Goal: Information Seeking & Learning: Learn about a topic

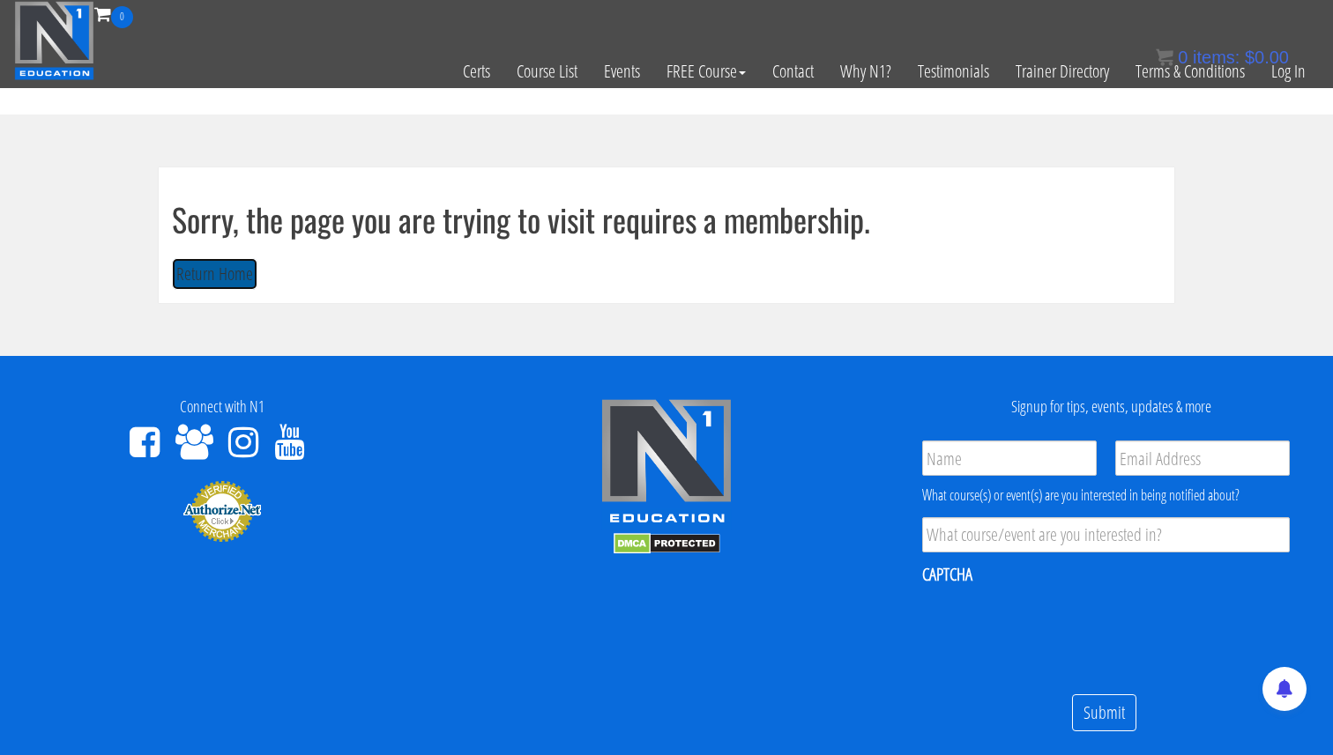
click at [214, 272] on button "Return Home" at bounding box center [215, 274] width 86 height 33
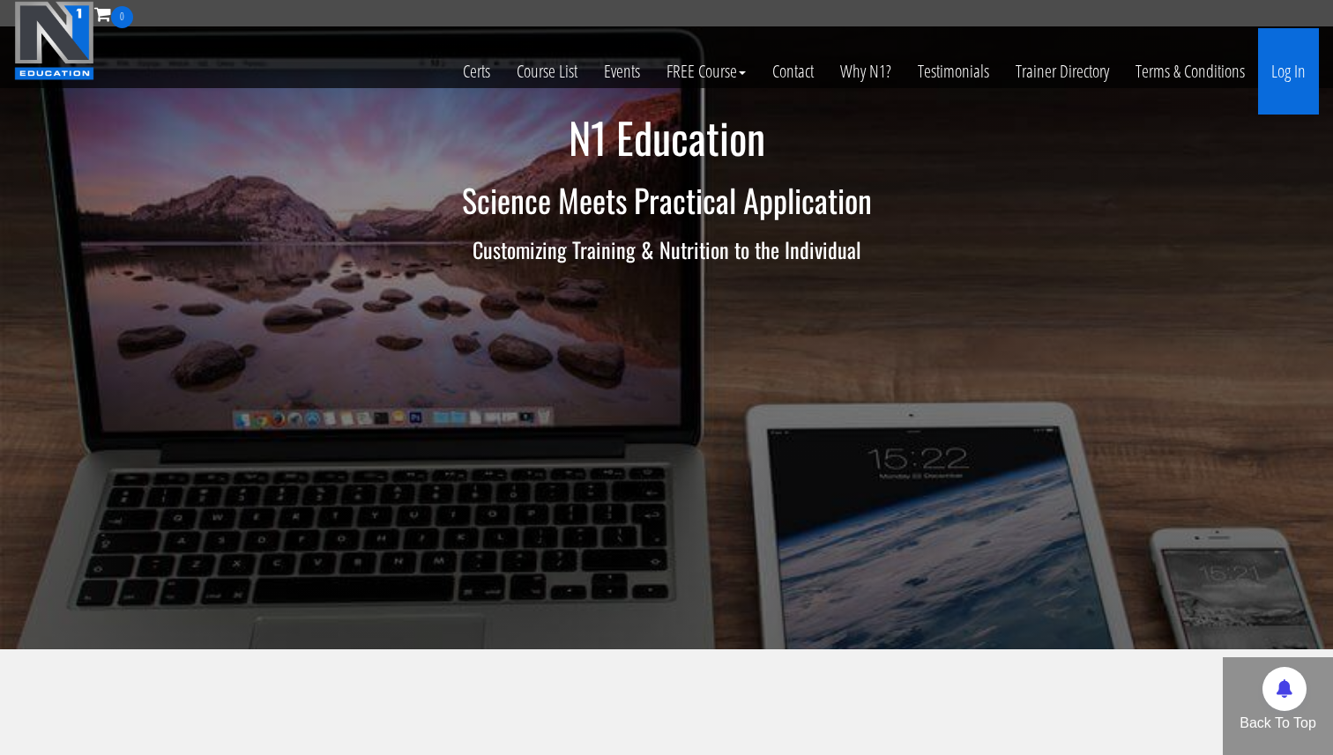
click at [1283, 80] on link "Log In" at bounding box center [1288, 71] width 61 height 86
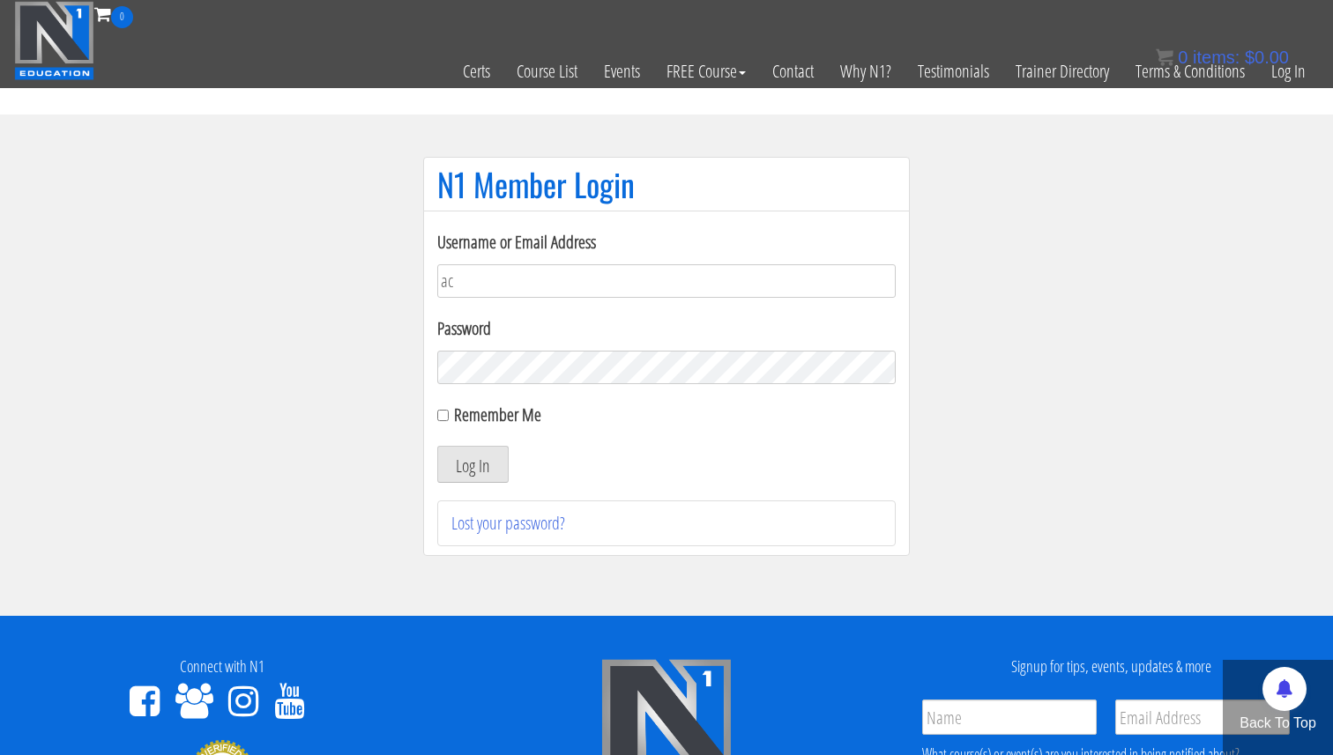
type input "[EMAIL_ADDRESS][DOMAIN_NAME]"
click at [487, 461] on button "Log In" at bounding box center [472, 464] width 71 height 37
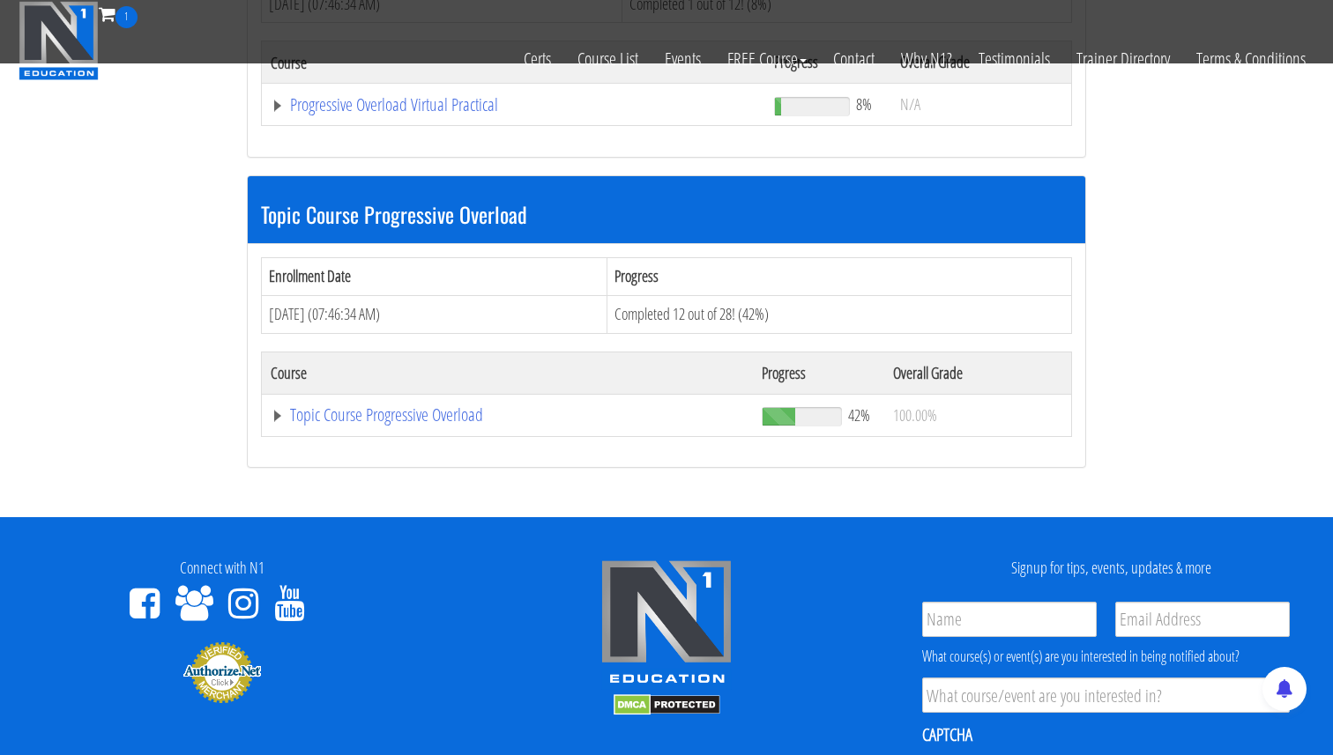
scroll to position [372, 0]
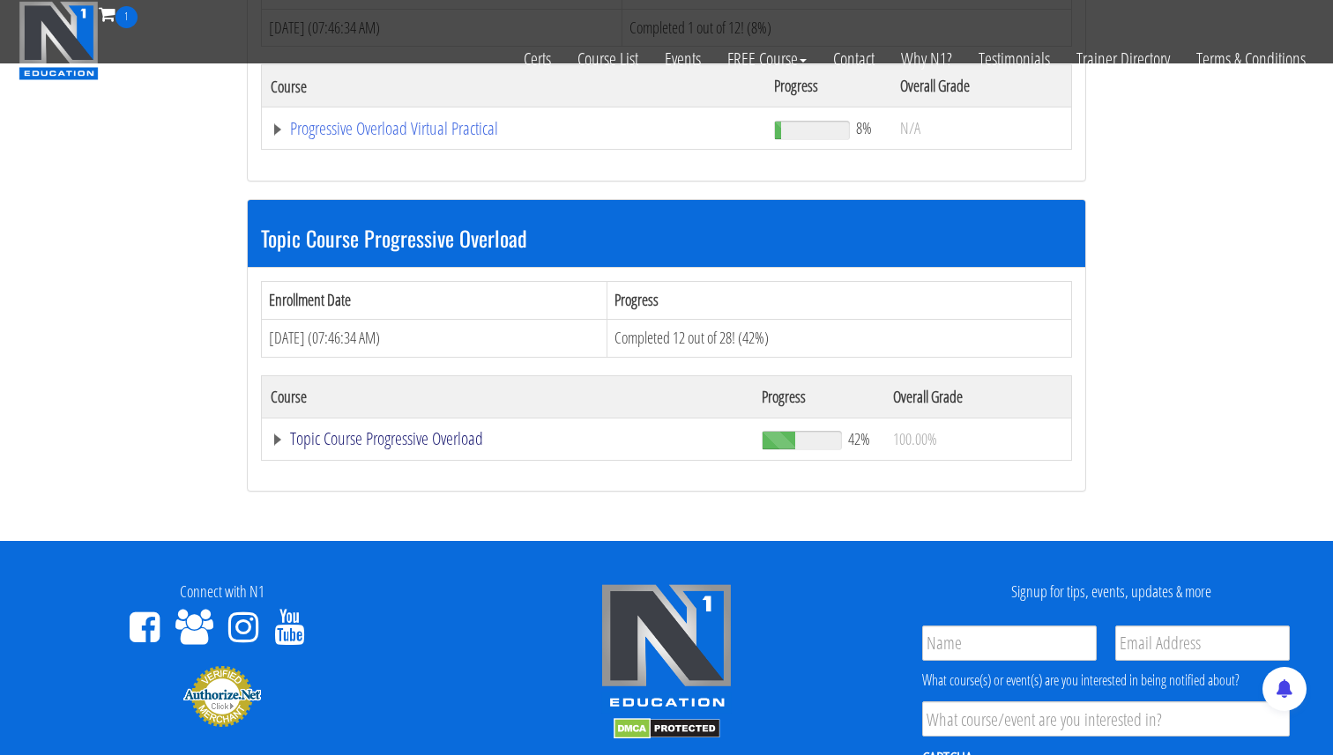
click at [276, 138] on link "Topic Course Progressive Overload" at bounding box center [514, 129] width 486 height 18
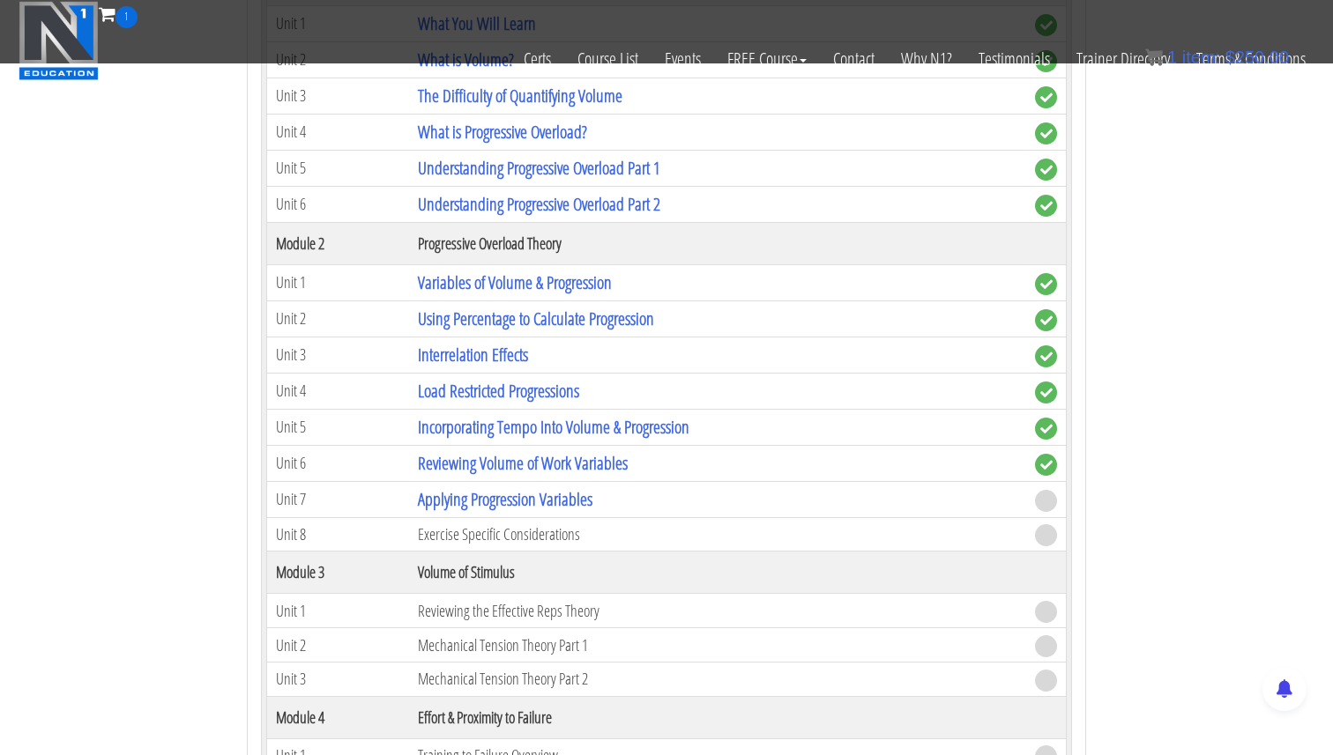
scroll to position [1050, 0]
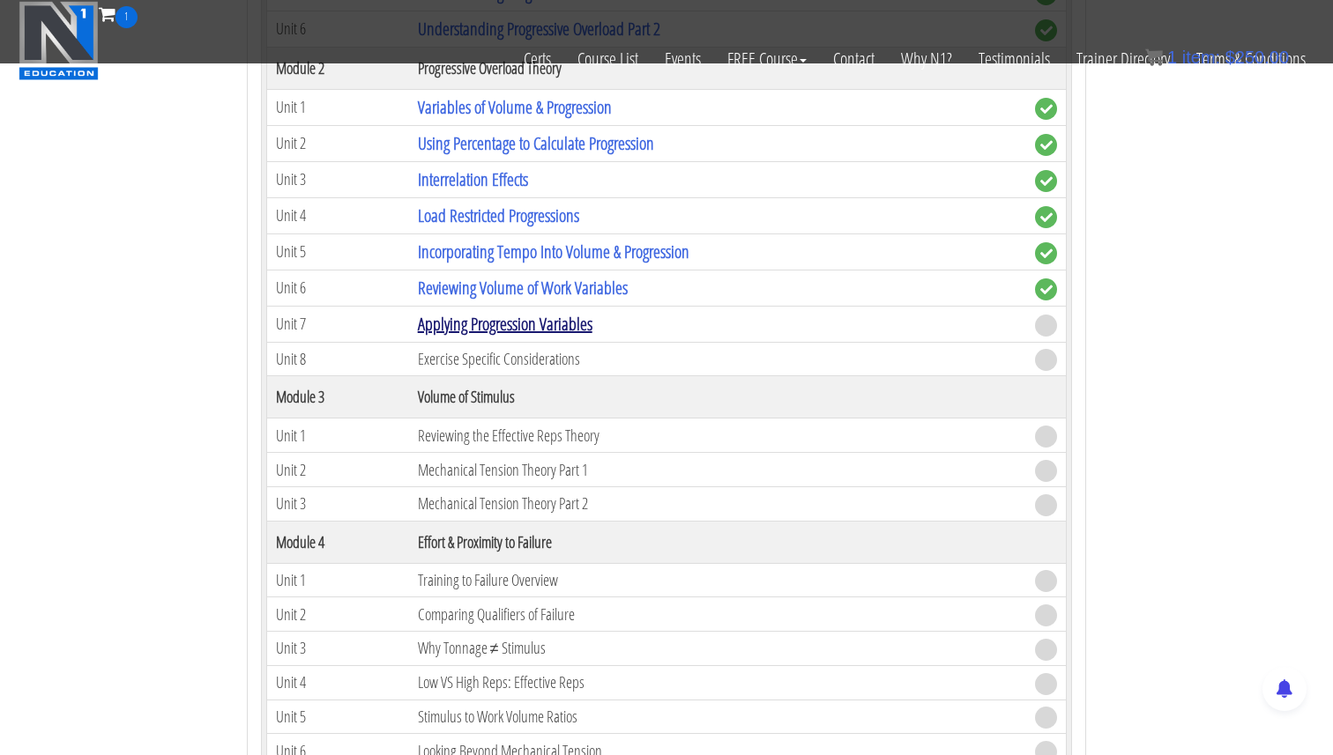
click at [509, 323] on link "Applying Progression Variables" at bounding box center [505, 324] width 175 height 24
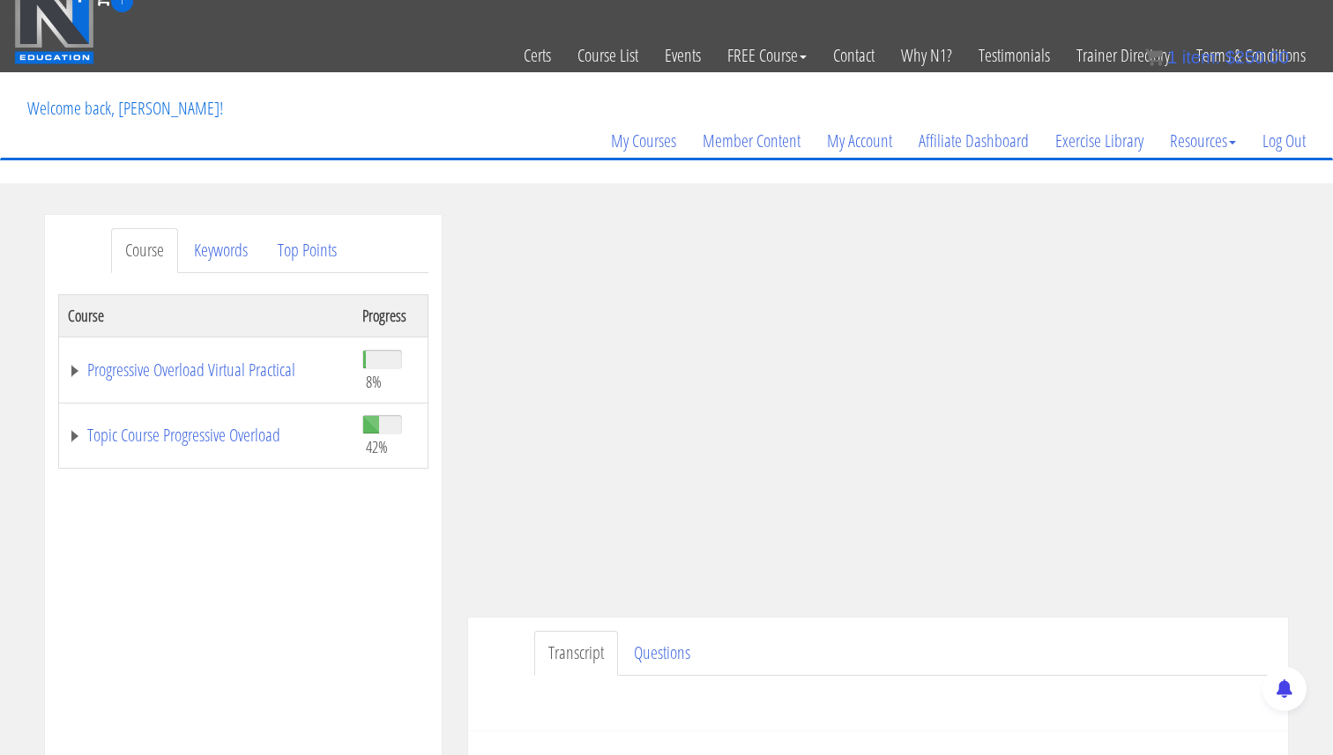
scroll to position [19, 0]
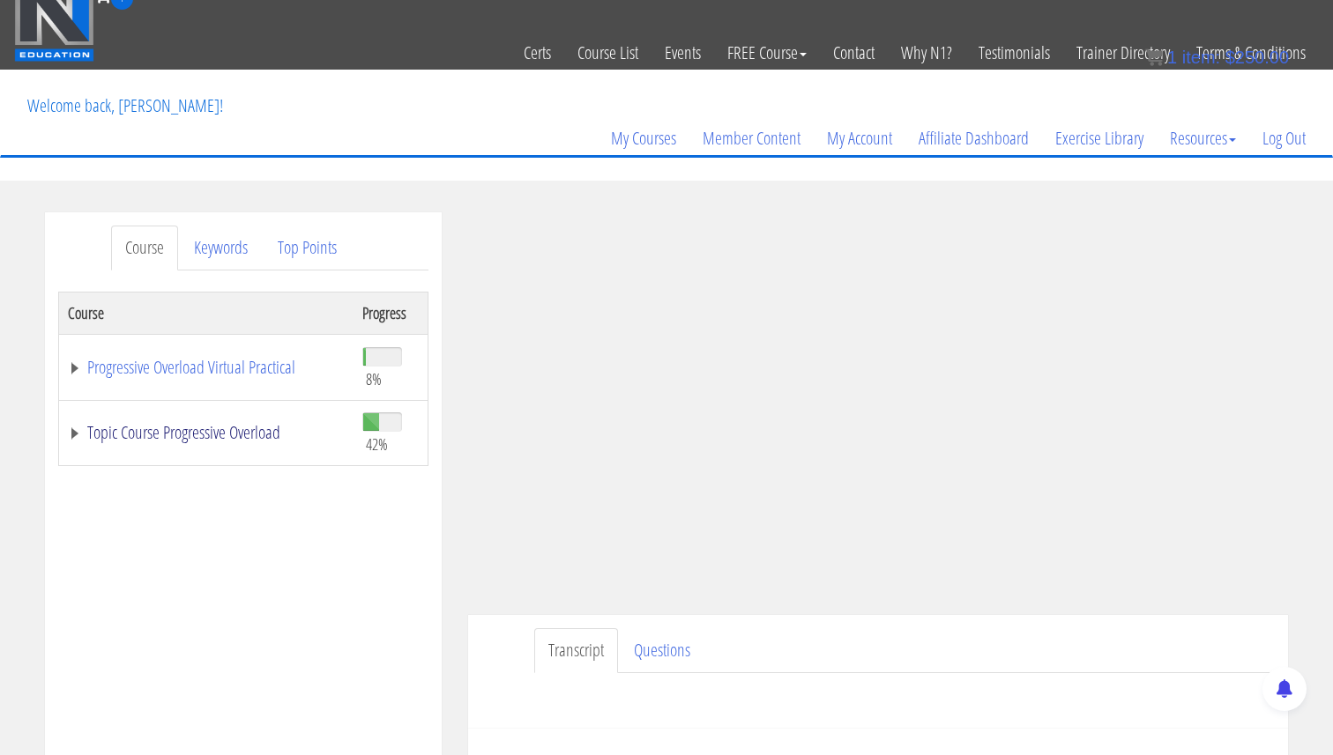
click at [72, 434] on link "Topic Course Progressive Overload" at bounding box center [206, 433] width 277 height 18
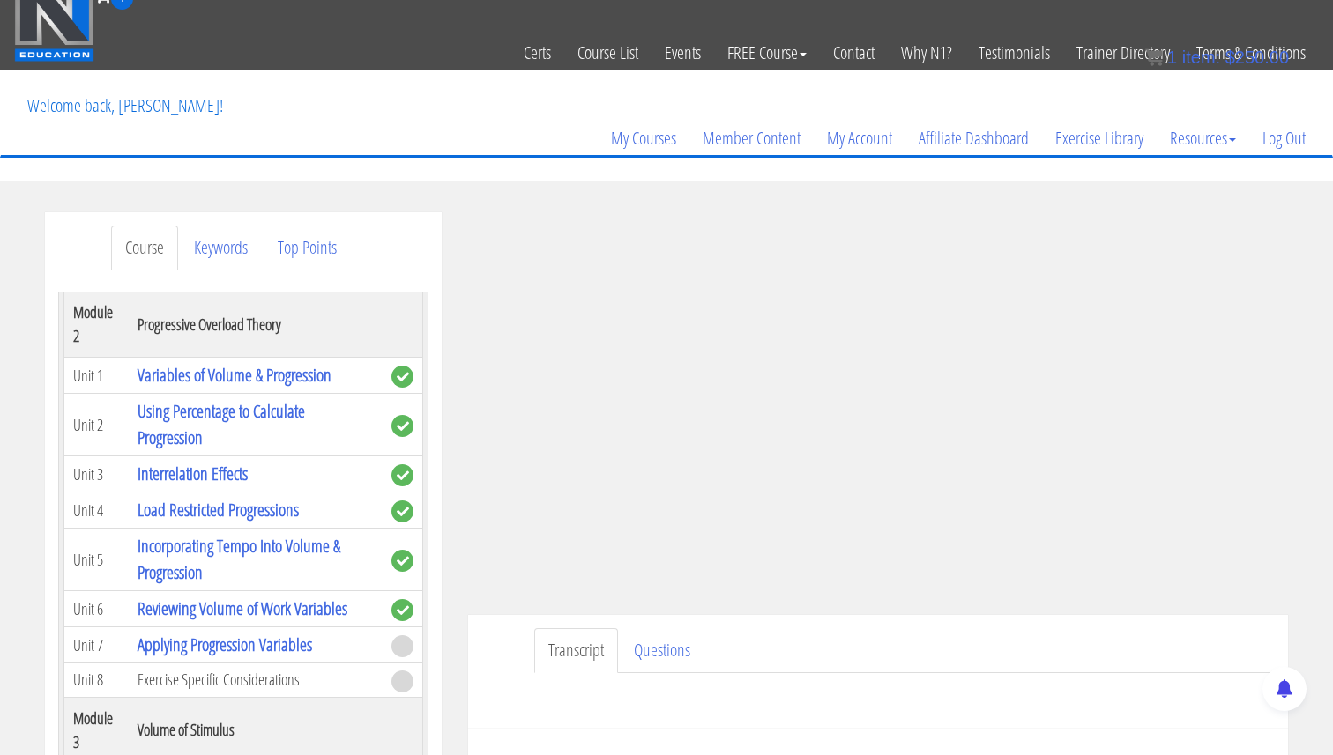
scroll to position [61, 0]
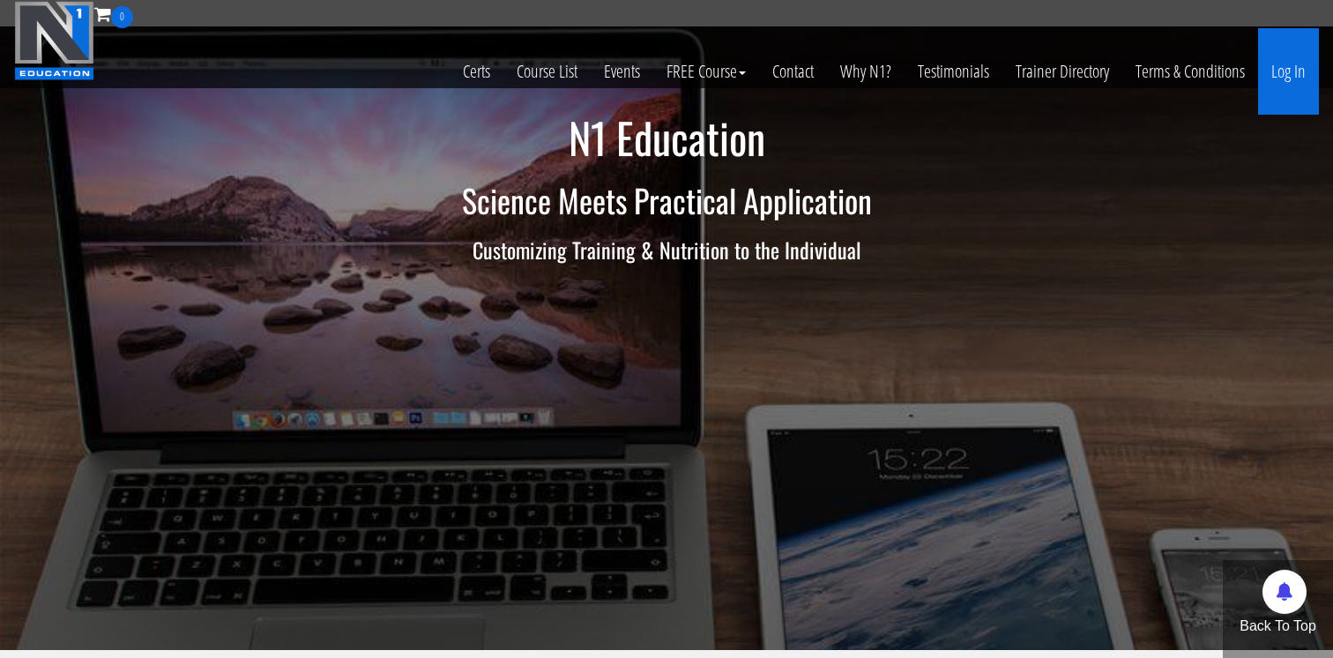
click at [1296, 71] on link "Log In" at bounding box center [1288, 71] width 61 height 86
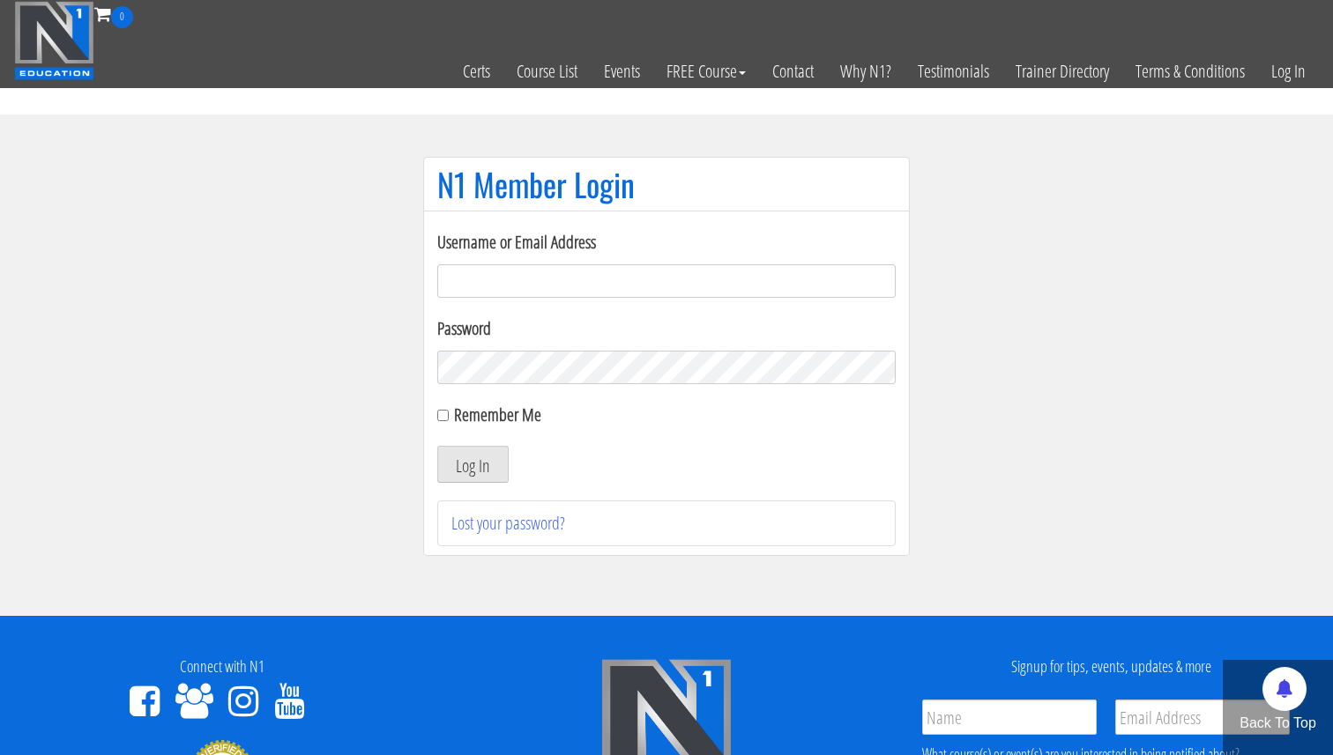
click at [554, 286] on input "Username or Email Address" at bounding box center [666, 280] width 458 height 33
type input "academy@physica.cl"
click at [482, 462] on button "Log In" at bounding box center [472, 464] width 71 height 37
click at [461, 474] on button "Log In" at bounding box center [472, 464] width 71 height 37
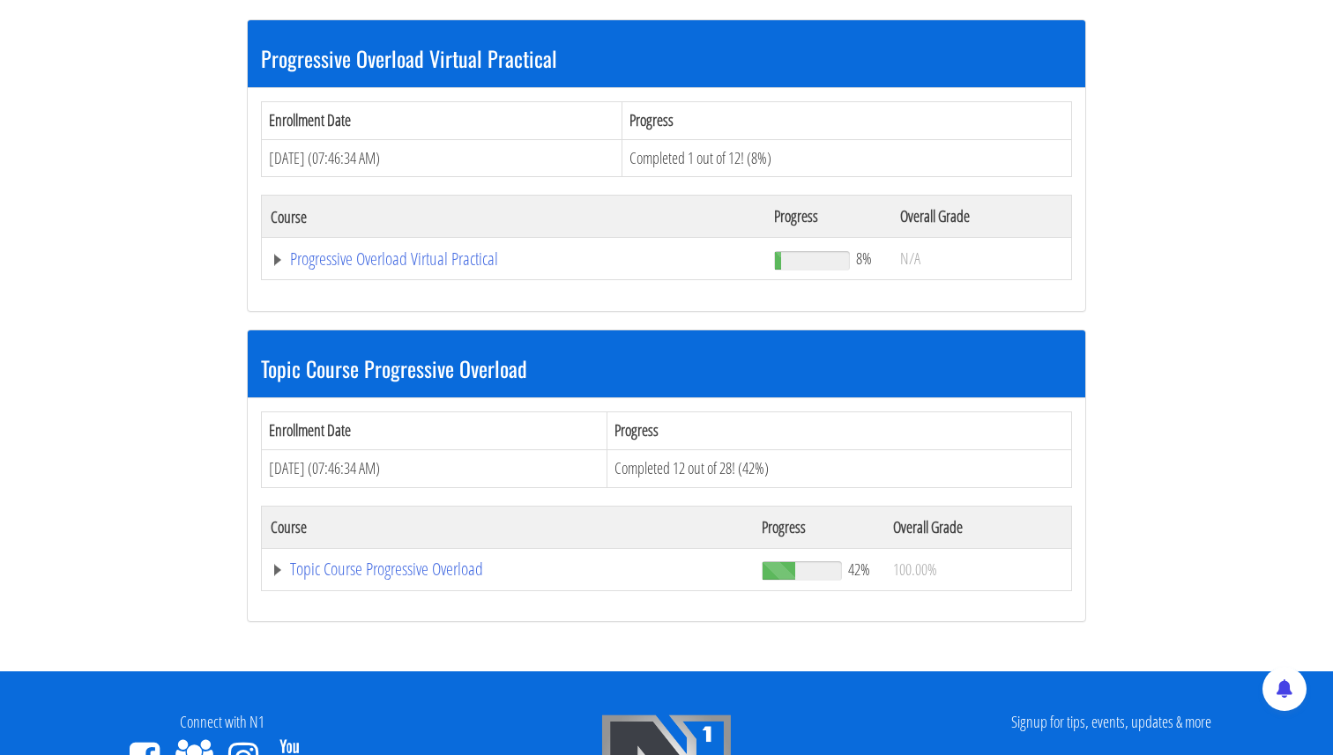
scroll to position [428, 0]
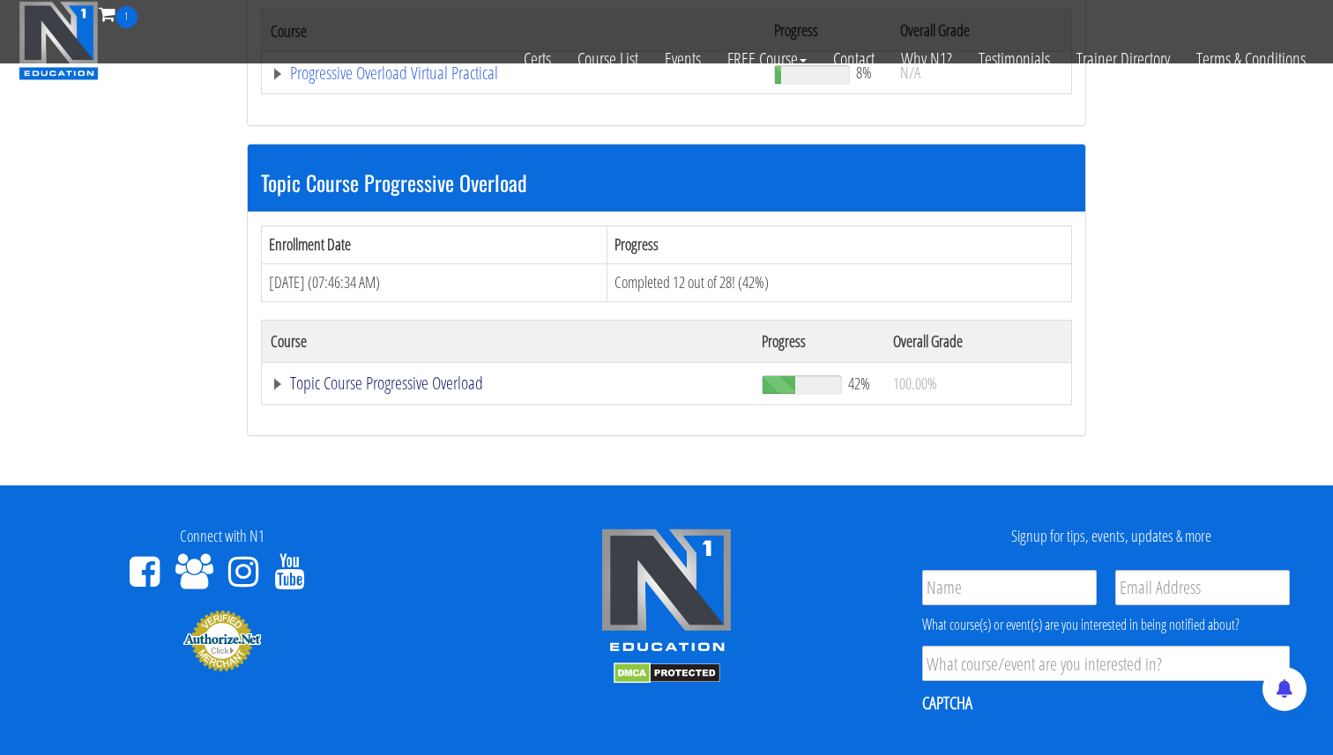
click at [279, 82] on link "Topic Course Progressive Overload" at bounding box center [514, 73] width 486 height 18
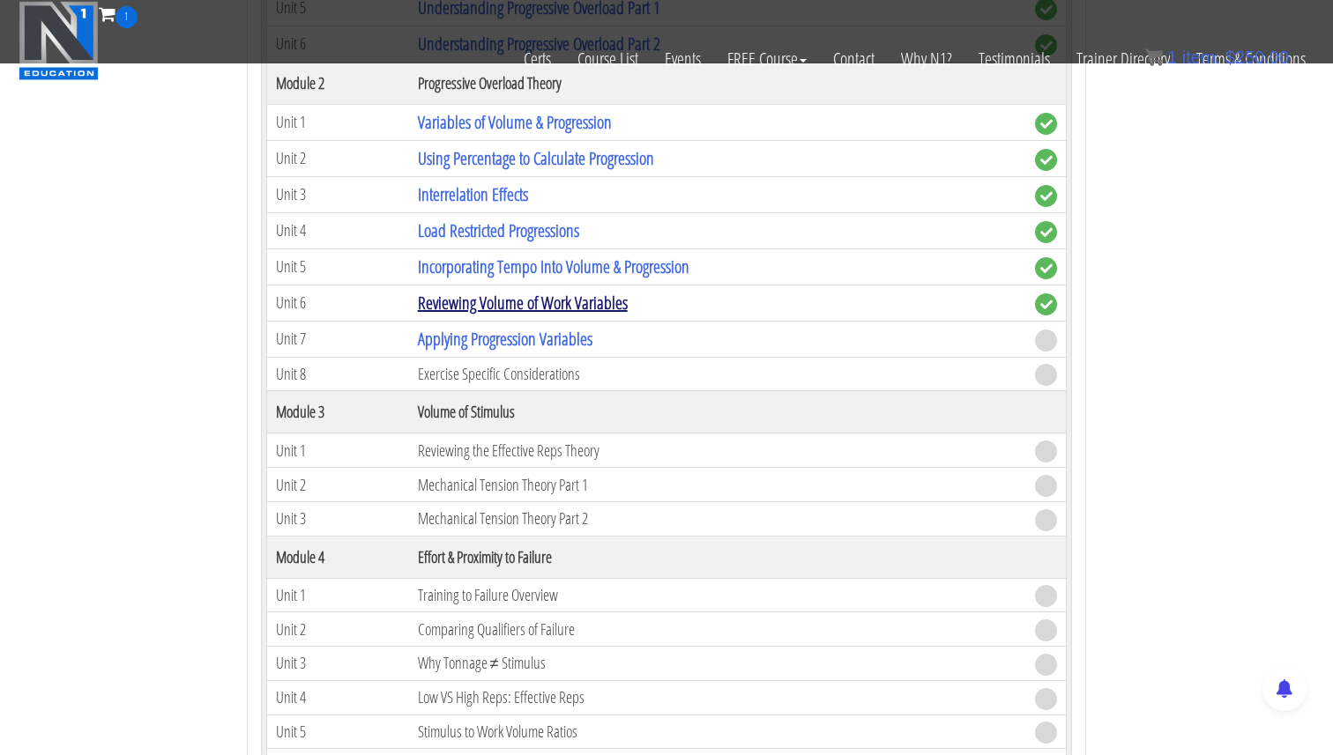
scroll to position [996, 0]
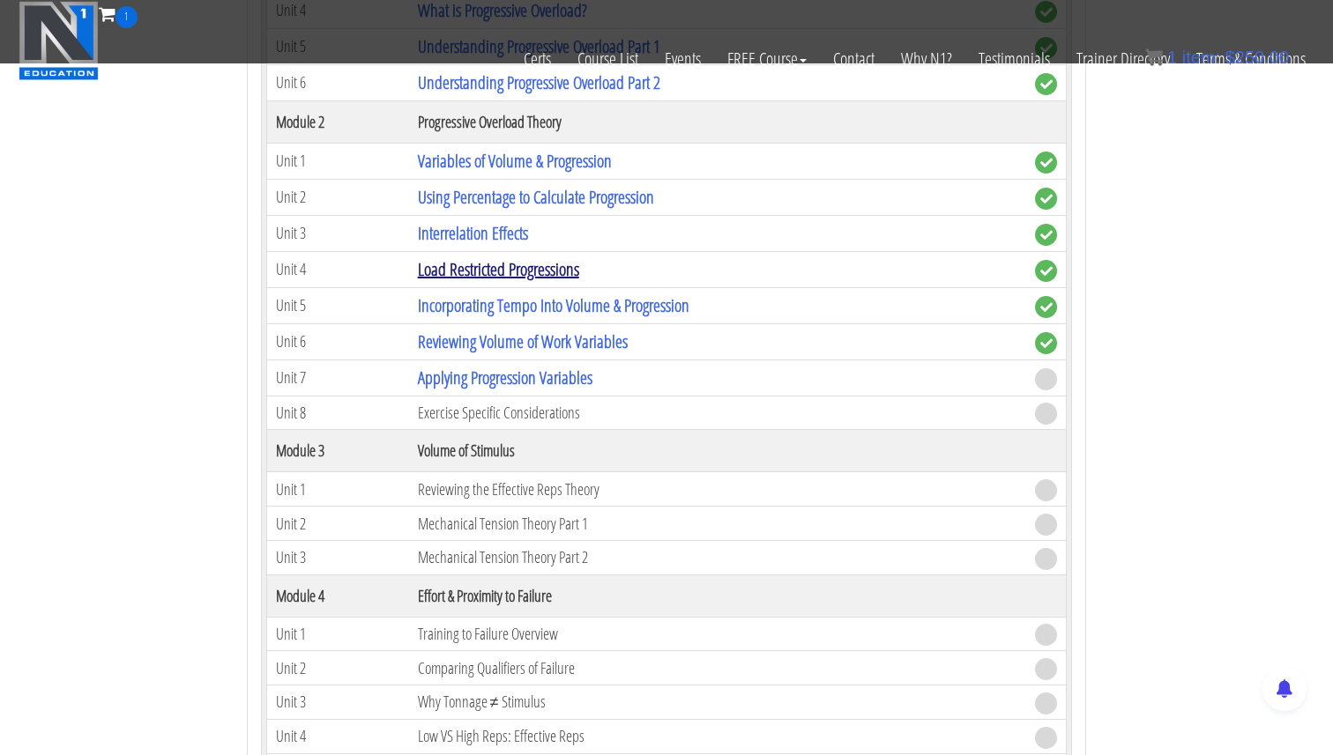
click at [509, 274] on link "Load Restricted Progressions" at bounding box center [498, 269] width 161 height 24
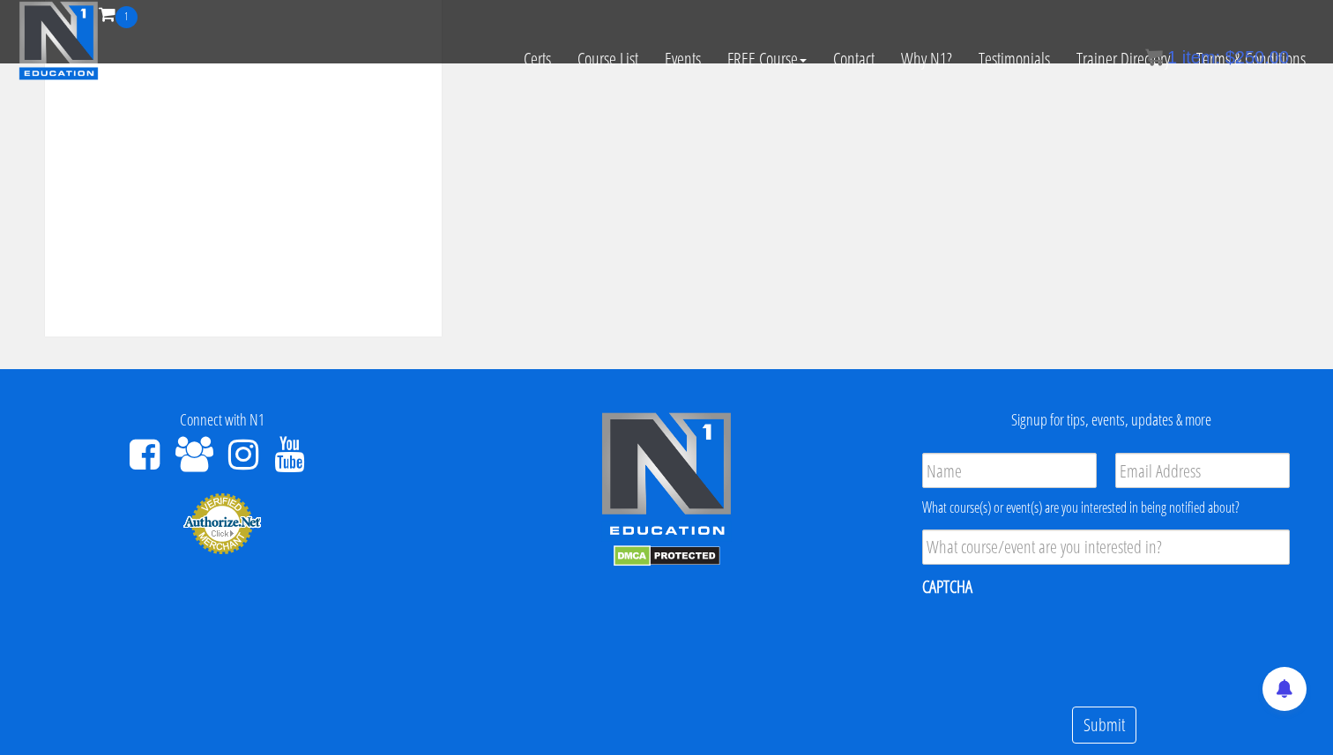
scroll to position [562, 0]
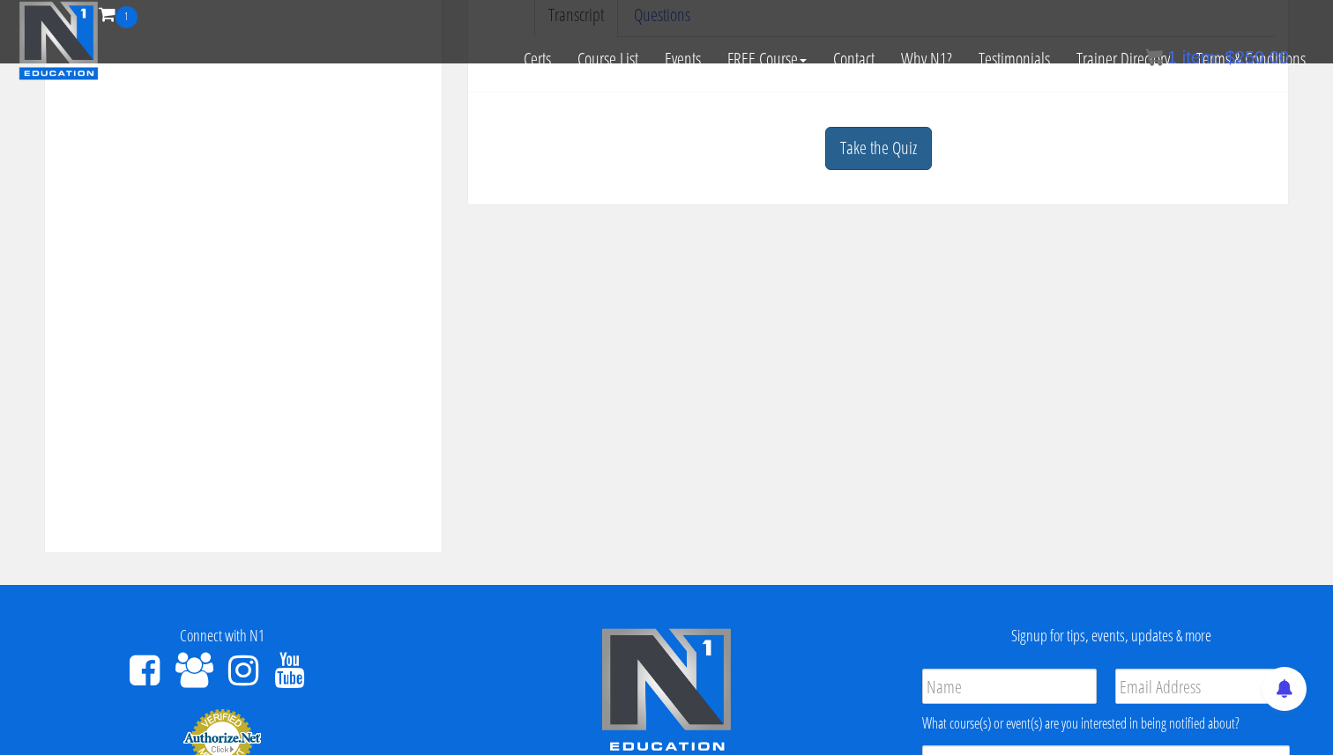
click at [892, 157] on link "Take the Quiz" at bounding box center [878, 148] width 107 height 43
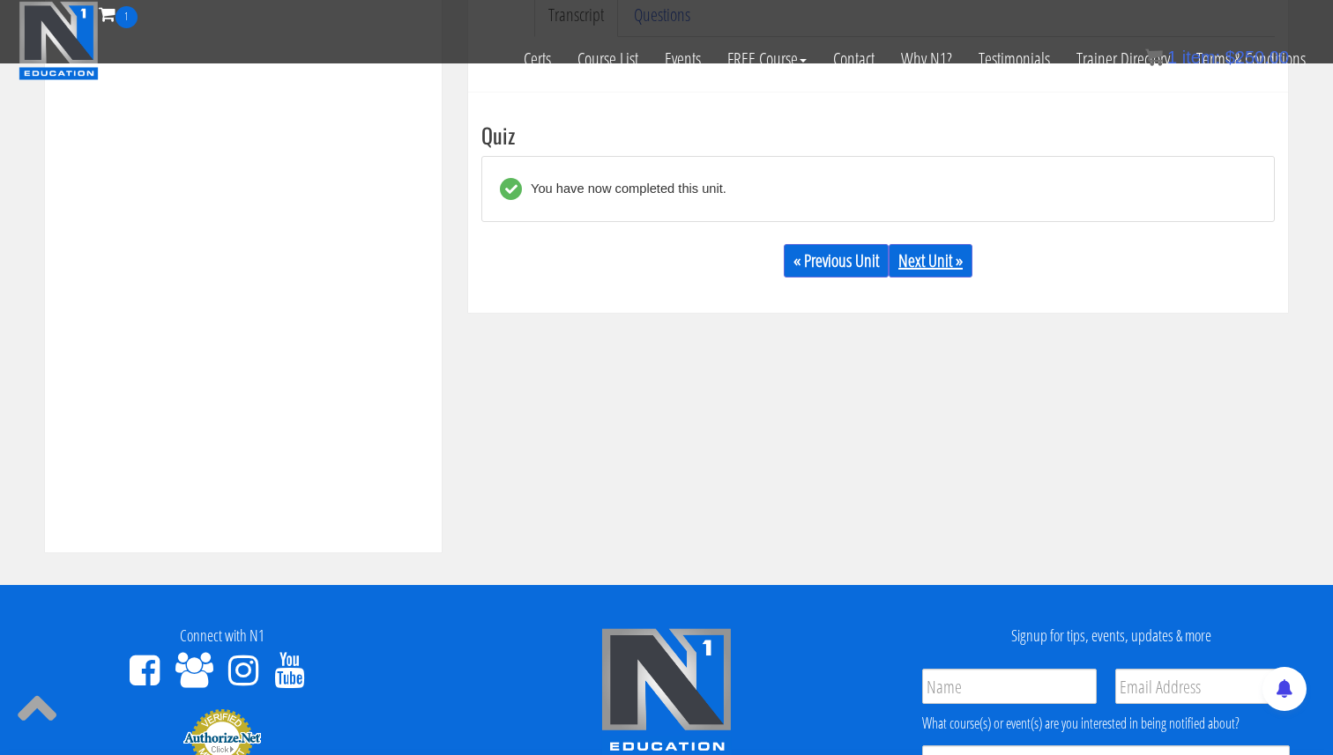
click at [944, 260] on link "Next Unit »" at bounding box center [930, 260] width 84 height 33
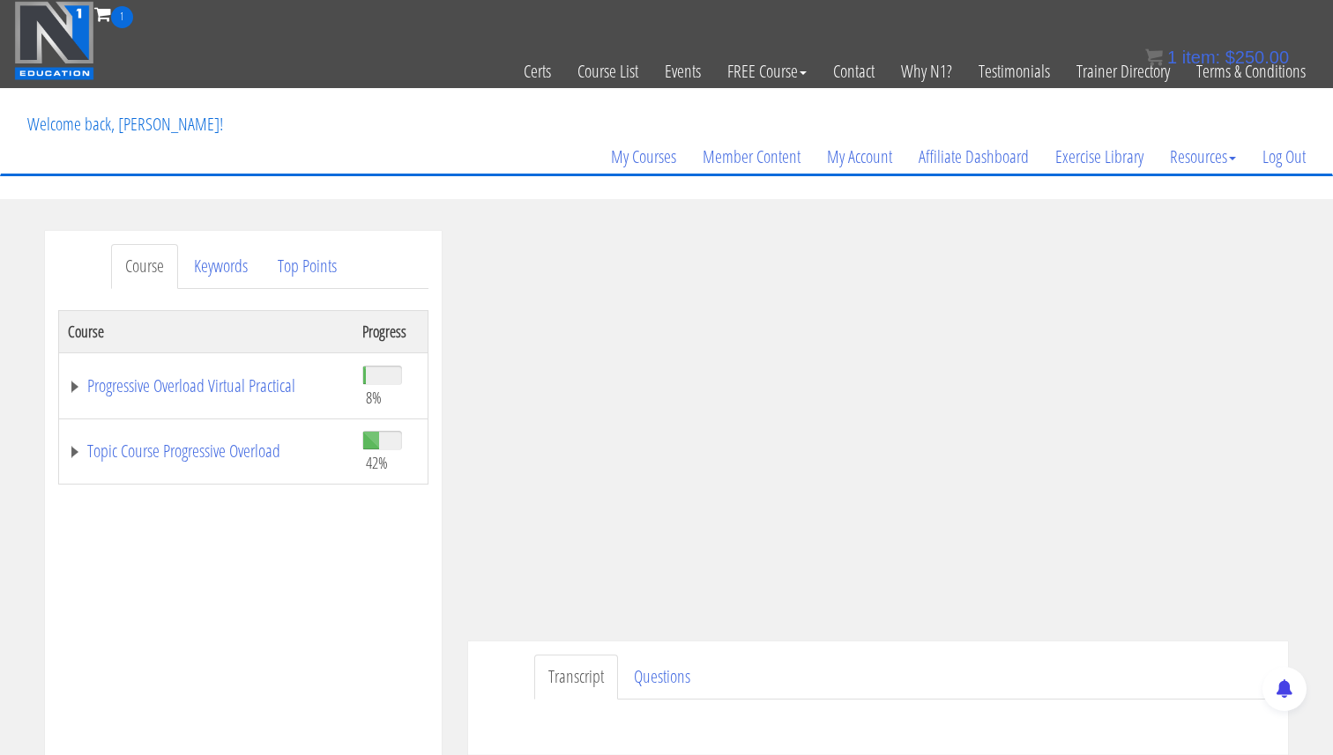
click at [69, 441] on td "Topic Course Progressive Overload" at bounding box center [206, 452] width 294 height 66
click at [71, 446] on link "Topic Course Progressive Overload" at bounding box center [206, 451] width 277 height 18
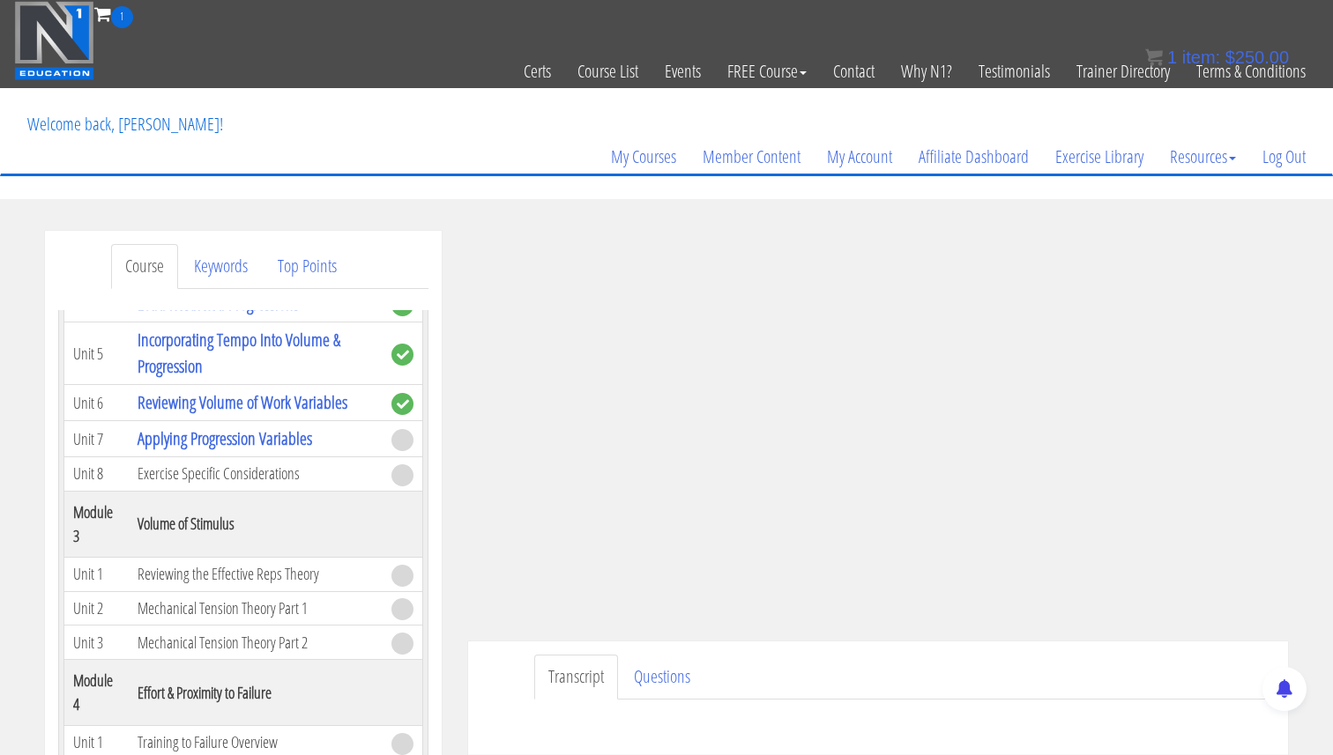
scroll to position [731, 0]
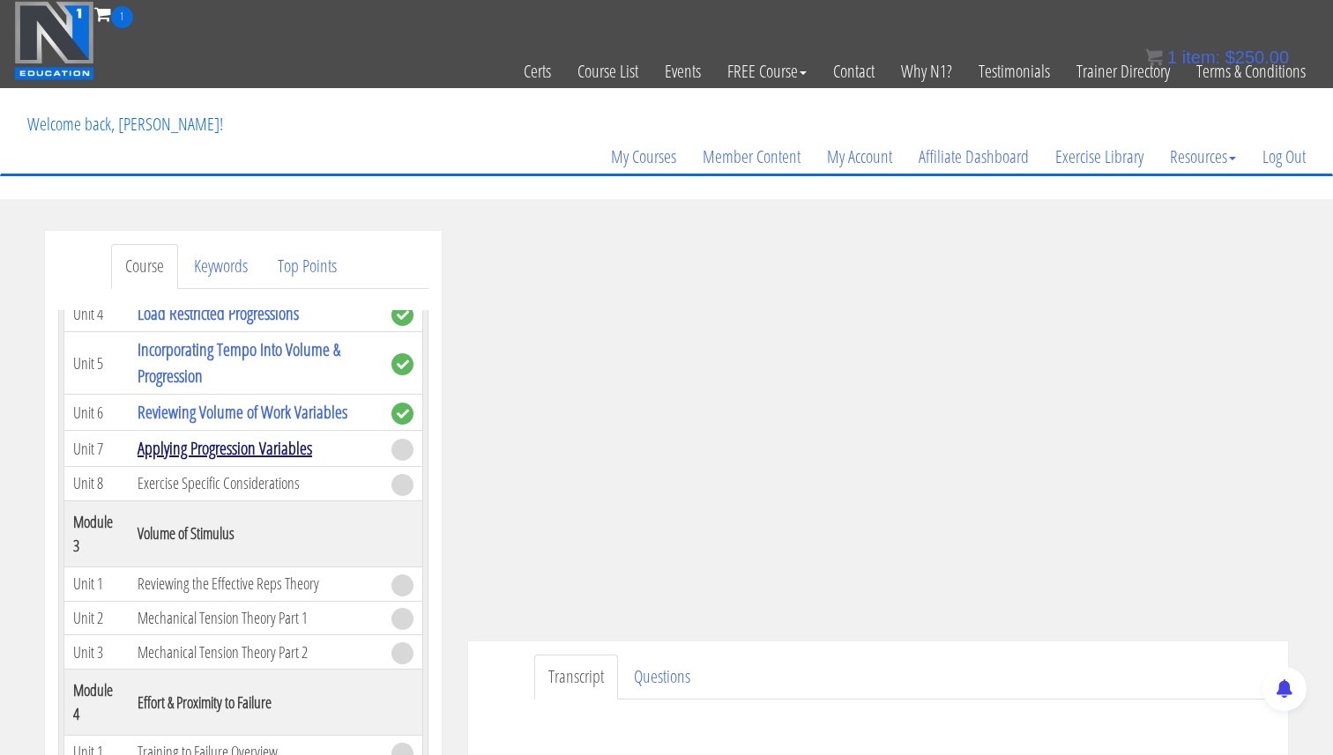
click at [228, 455] on link "Applying Progression Variables" at bounding box center [225, 448] width 175 height 24
